Goal: Browse casually: Explore the website without a specific task or goal

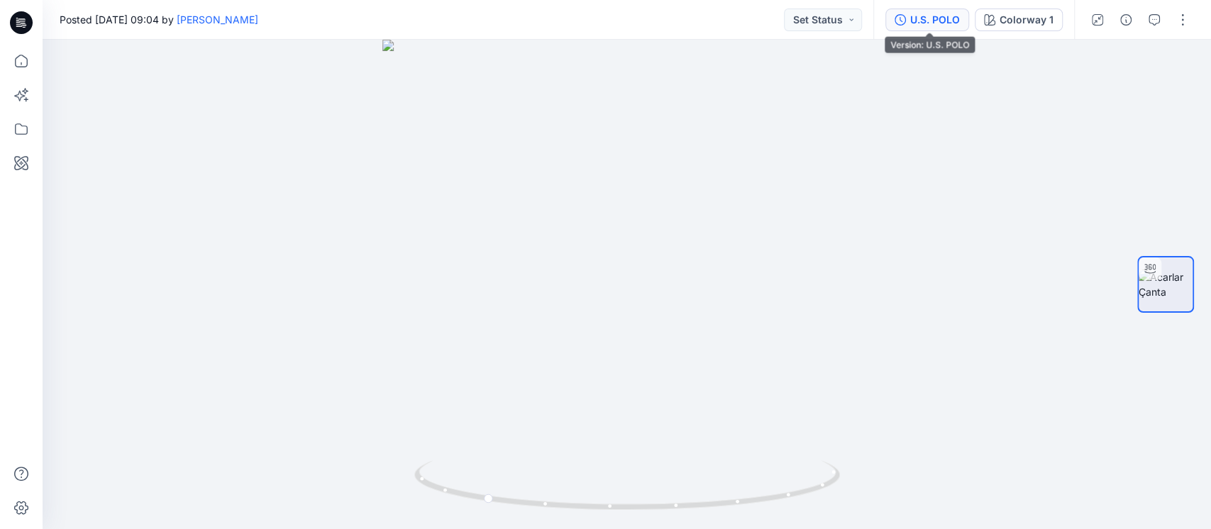
click at [929, 18] on div "U.S. POLO" at bounding box center [935, 20] width 50 height 16
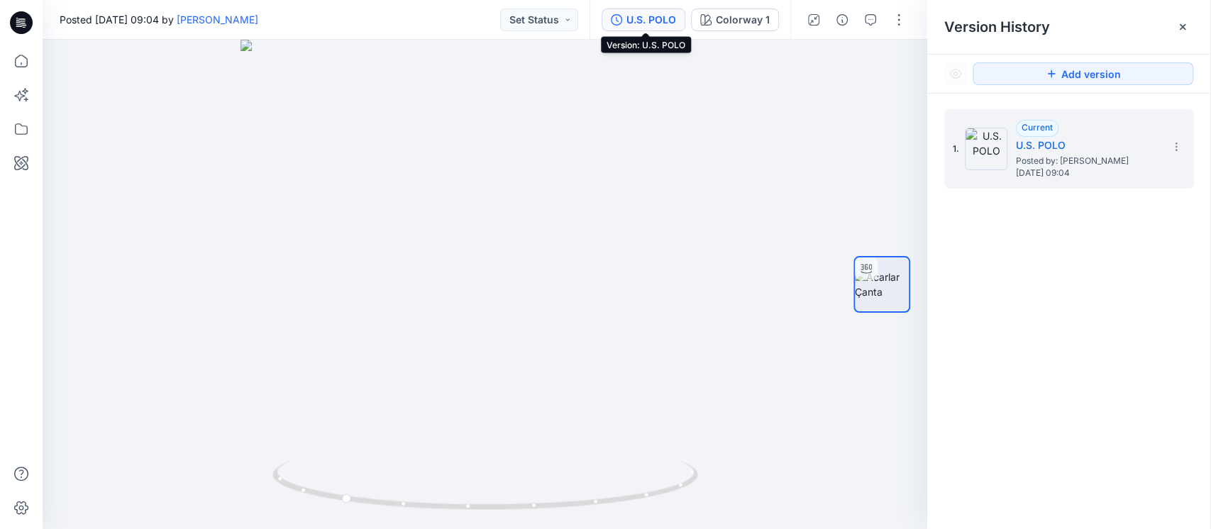
click at [653, 19] on div "U.S. POLO" at bounding box center [651, 20] width 50 height 16
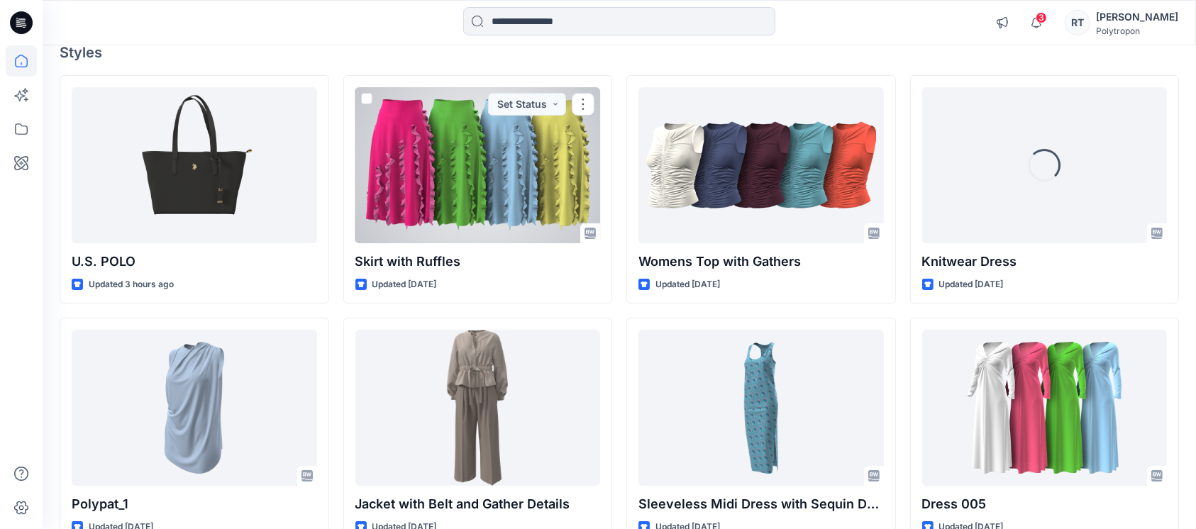
scroll to position [94, 0]
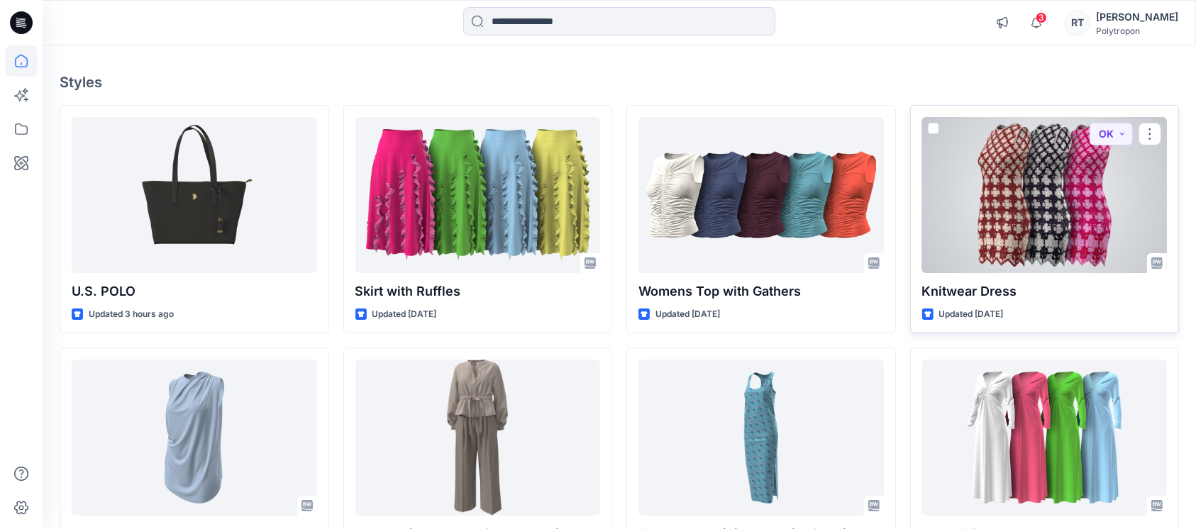
click at [1085, 213] on div at bounding box center [1044, 195] width 245 height 156
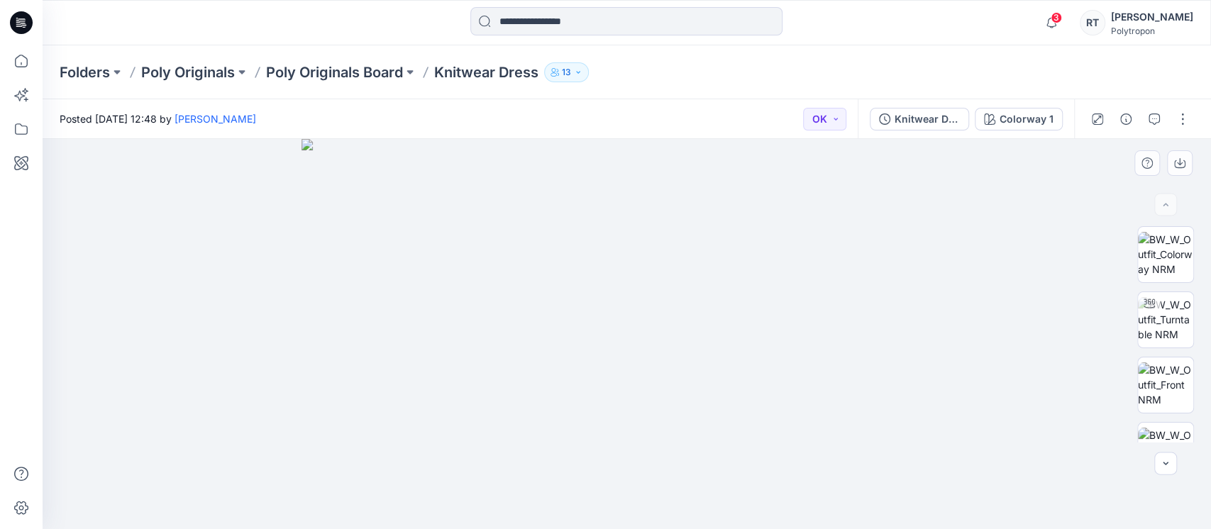
drag, startPoint x: 687, startPoint y: 353, endPoint x: 512, endPoint y: 350, distance: 174.5
click at [512, 350] on img at bounding box center [626, 334] width 650 height 390
click at [1158, 323] on img at bounding box center [1165, 319] width 55 height 45
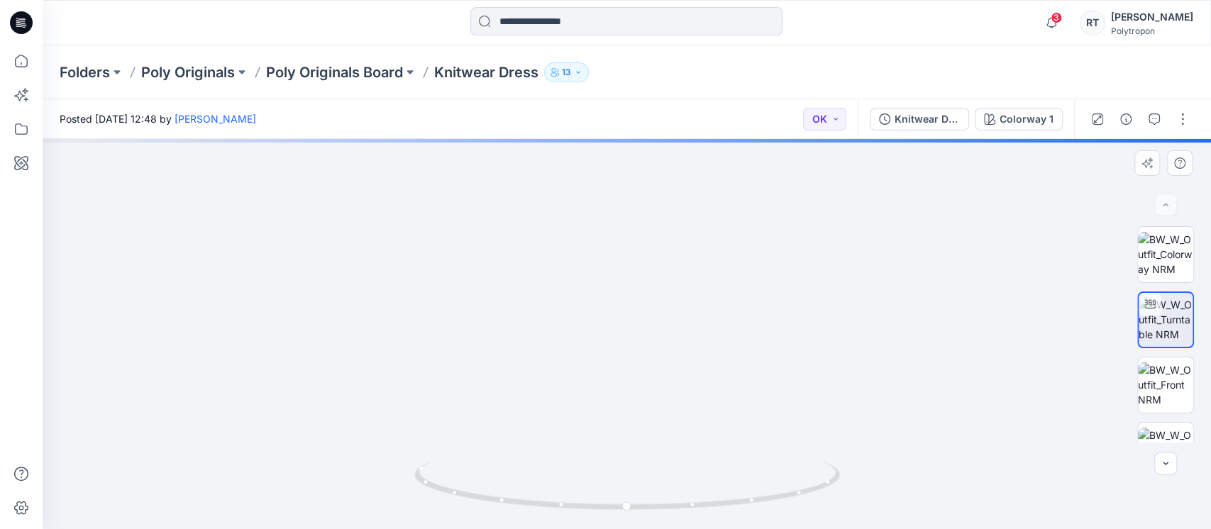
drag, startPoint x: 641, startPoint y: 241, endPoint x: 653, endPoint y: 448, distance: 206.8
click at [648, 473] on div at bounding box center [627, 334] width 1168 height 390
drag, startPoint x: 676, startPoint y: 255, endPoint x: 685, endPoint y: 509, distance: 253.4
click at [685, 508] on div at bounding box center [627, 334] width 1168 height 390
click at [1158, 389] on img at bounding box center [1165, 384] width 55 height 45
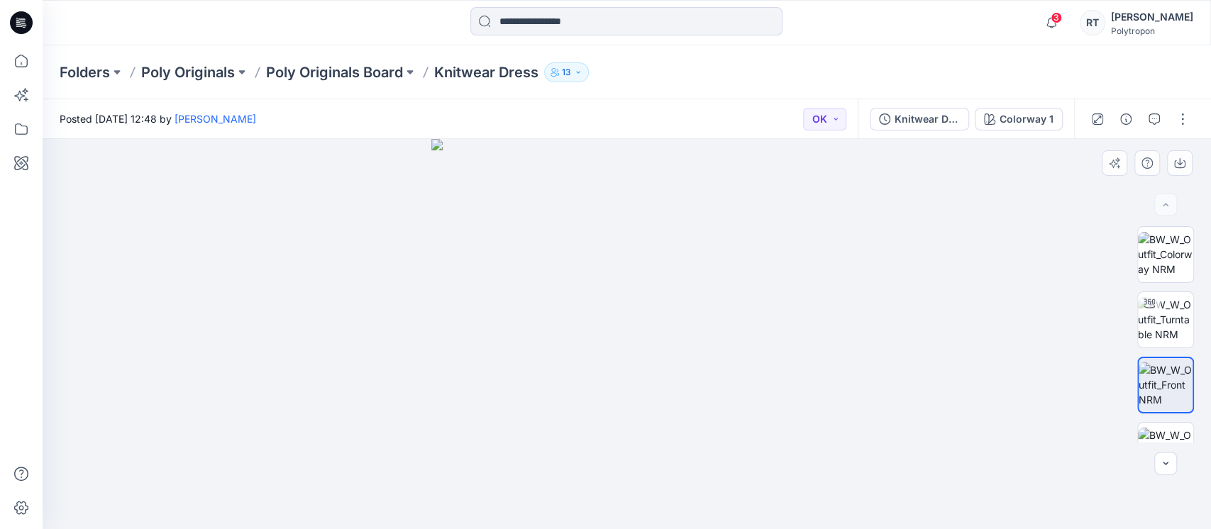
drag, startPoint x: 662, startPoint y: 348, endPoint x: 516, endPoint y: 358, distance: 146.5
click at [511, 356] on img at bounding box center [626, 334] width 390 height 390
drag, startPoint x: 771, startPoint y: 476, endPoint x: 643, endPoint y: 459, distance: 128.8
click at [652, 462] on img at bounding box center [626, 334] width 390 height 390
click at [1165, 315] on img at bounding box center [1165, 319] width 55 height 45
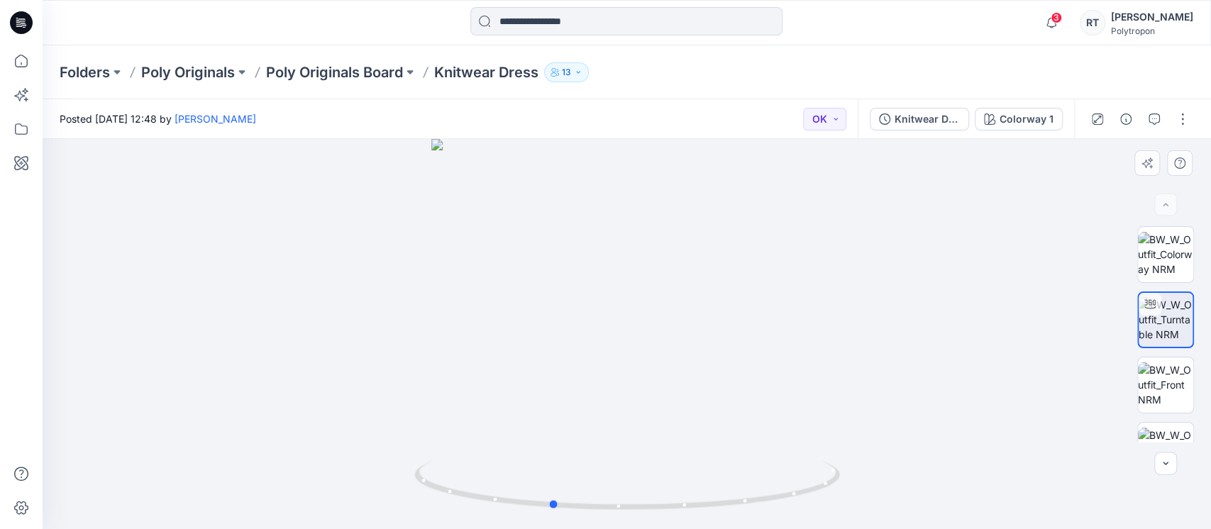
drag, startPoint x: 715, startPoint y: 371, endPoint x: 639, endPoint y: 371, distance: 75.9
click at [639, 371] on div at bounding box center [627, 334] width 1168 height 390
drag, startPoint x: 633, startPoint y: 238, endPoint x: 641, endPoint y: 475, distance: 237.1
click at [641, 475] on div at bounding box center [627, 334] width 1168 height 390
drag, startPoint x: 620, startPoint y: 270, endPoint x: 609, endPoint y: 466, distance: 196.1
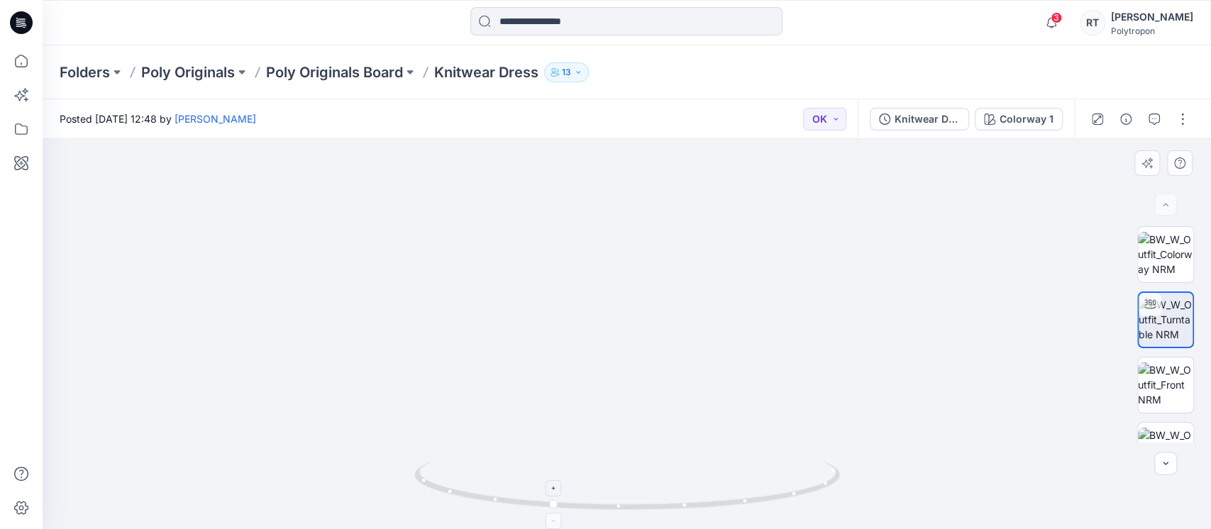
click at [609, 466] on div at bounding box center [627, 334] width 1168 height 390
drag, startPoint x: 769, startPoint y: 494, endPoint x: 658, endPoint y: 502, distance: 111.0
click at [658, 502] on icon at bounding box center [628, 486] width 429 height 53
click at [1097, 118] on icon "button" at bounding box center [1097, 118] width 7 height 7
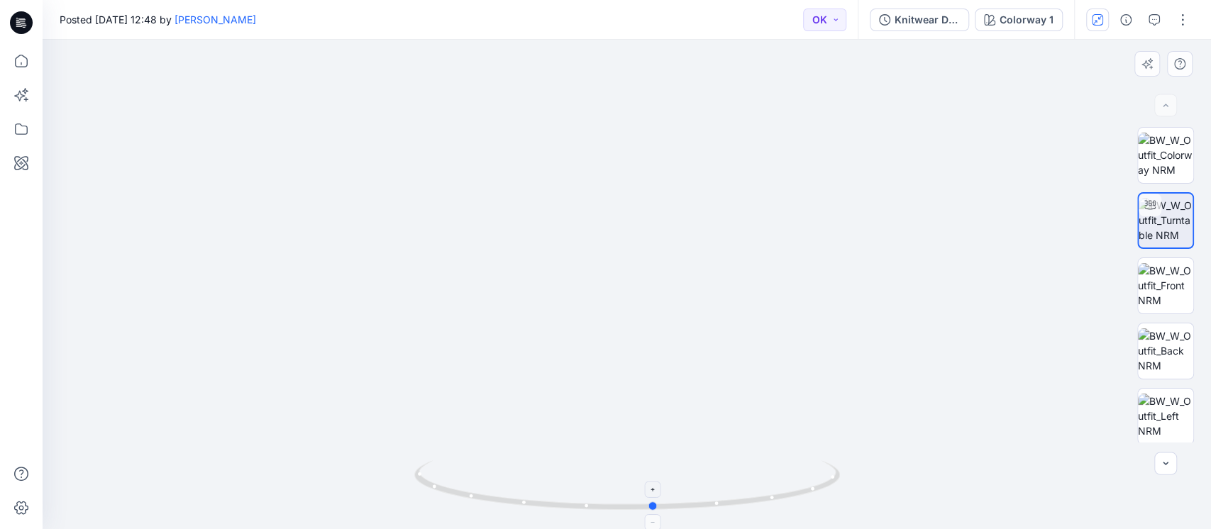
drag, startPoint x: 731, startPoint y: 507, endPoint x: 558, endPoint y: 497, distance: 173.4
click at [558, 497] on icon at bounding box center [628, 486] width 429 height 53
drag, startPoint x: 657, startPoint y: 336, endPoint x: 594, endPoint y: 174, distance: 174.0
click at [594, 174] on img at bounding box center [560, 53] width 1588 height 951
click at [1155, 352] on img at bounding box center [1165, 350] width 55 height 45
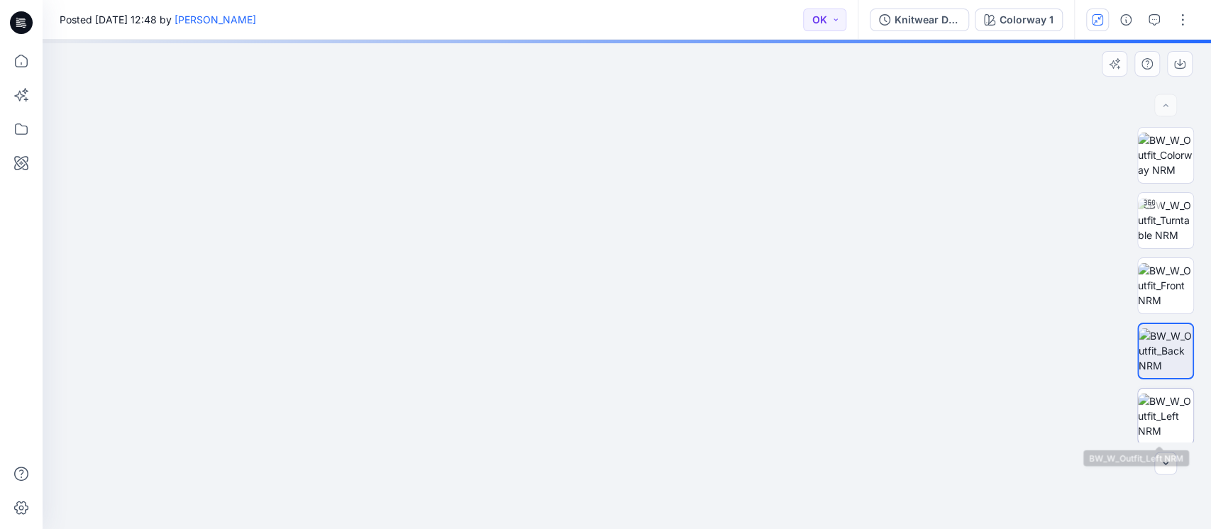
click at [1160, 394] on img at bounding box center [1165, 416] width 55 height 45
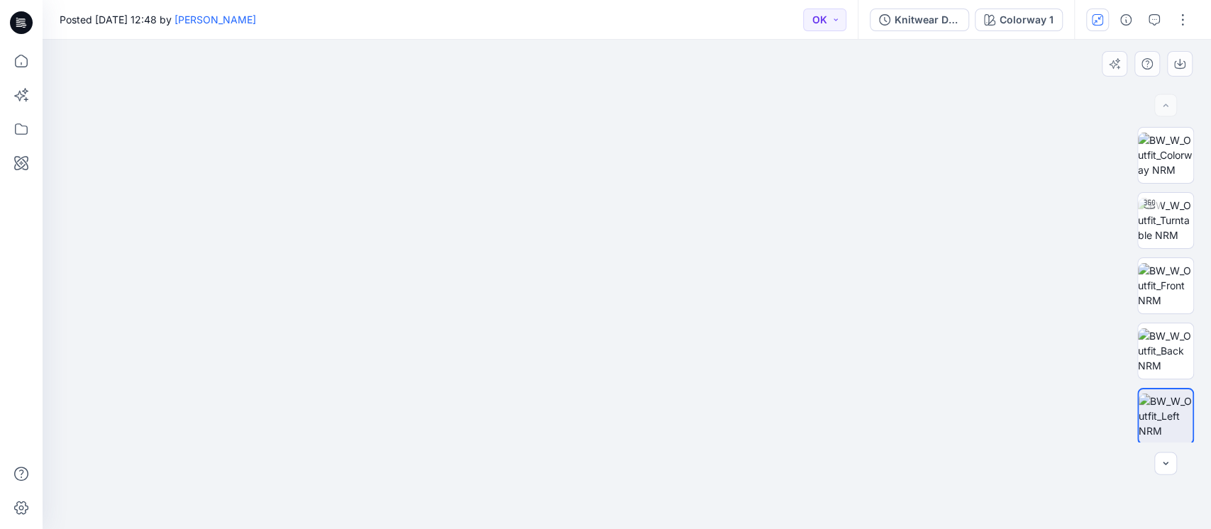
drag, startPoint x: 630, startPoint y: 439, endPoint x: 800, endPoint y: 406, distance: 173.5
click at [775, 421] on img at bounding box center [627, 221] width 922 height 615
click at [1161, 298] on img at bounding box center [1165, 285] width 55 height 45
click at [653, 161] on img at bounding box center [627, 218] width 922 height 621
click at [653, 159] on img at bounding box center [627, 218] width 922 height 622
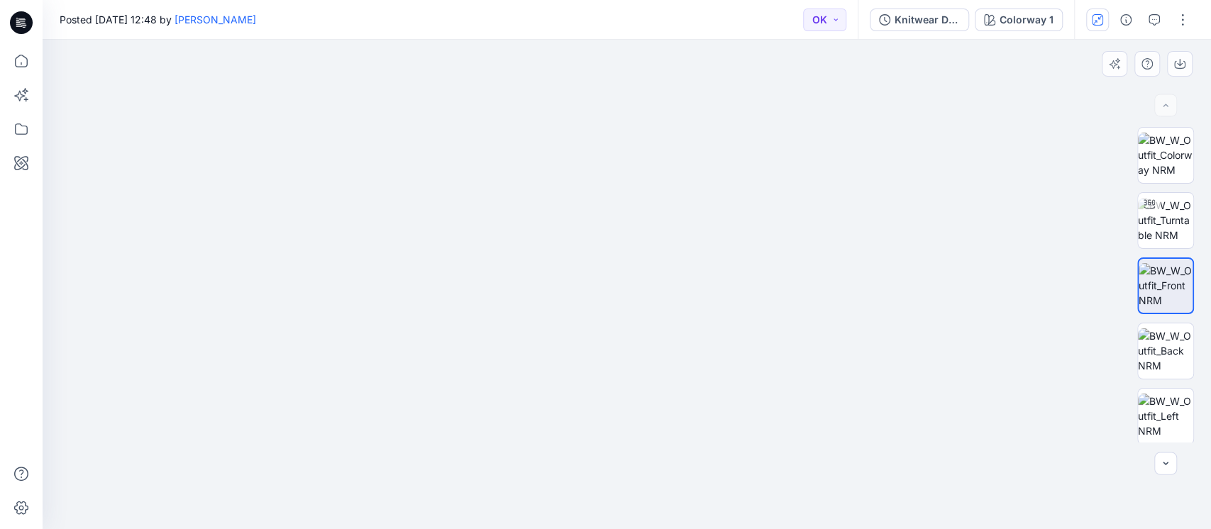
click at [653, 159] on img at bounding box center [627, 218] width 922 height 622
